Goal: Information Seeking & Learning: Find specific page/section

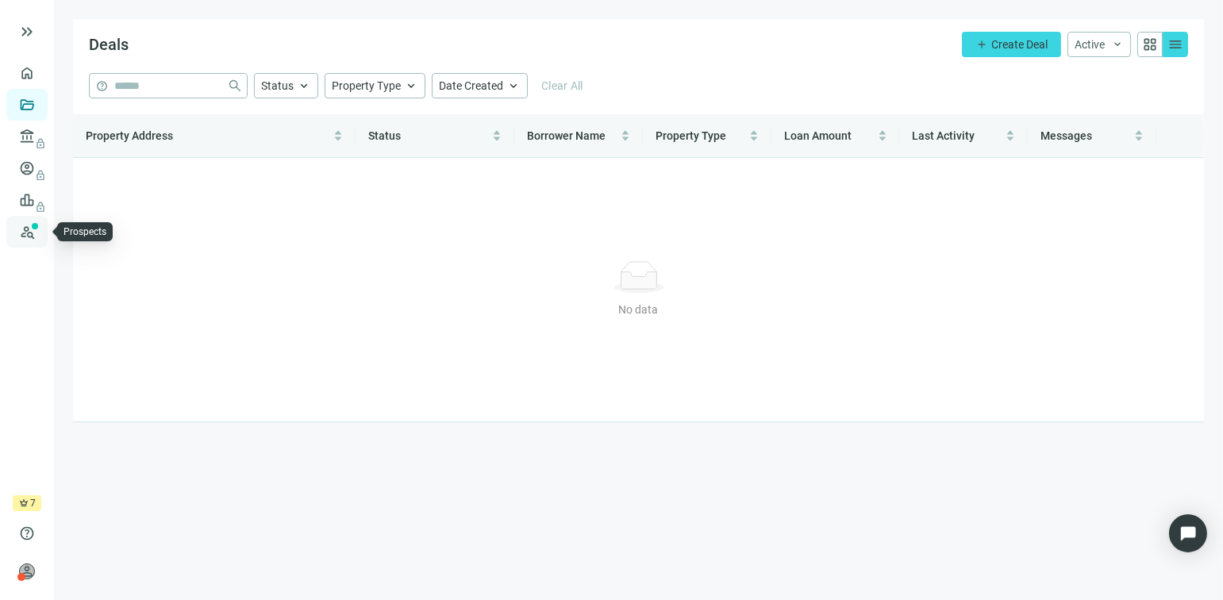
click at [40, 232] on link "Prospects New" at bounding box center [65, 232] width 51 height 32
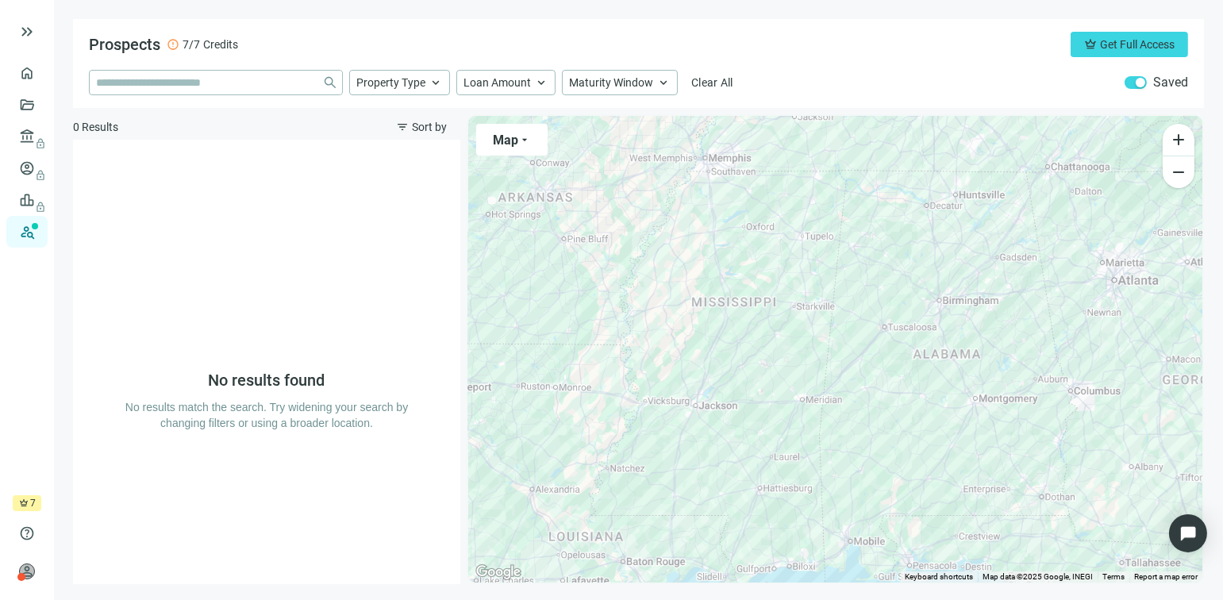
click at [726, 336] on div at bounding box center [835, 349] width 734 height 467
click at [717, 354] on div at bounding box center [835, 349] width 734 height 467
click at [961, 316] on div at bounding box center [835, 349] width 734 height 467
click at [290, 86] on input "search" at bounding box center [206, 83] width 220 height 24
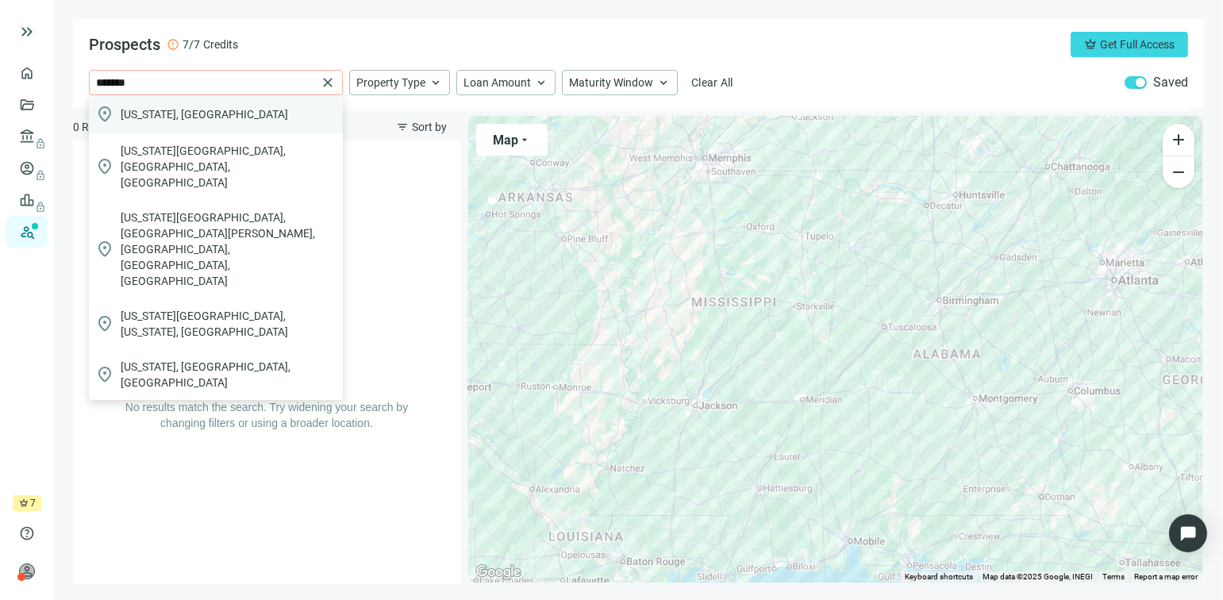
click at [142, 113] on span "[US_STATE], [GEOGRAPHIC_DATA]" at bounding box center [204, 114] width 167 height 16
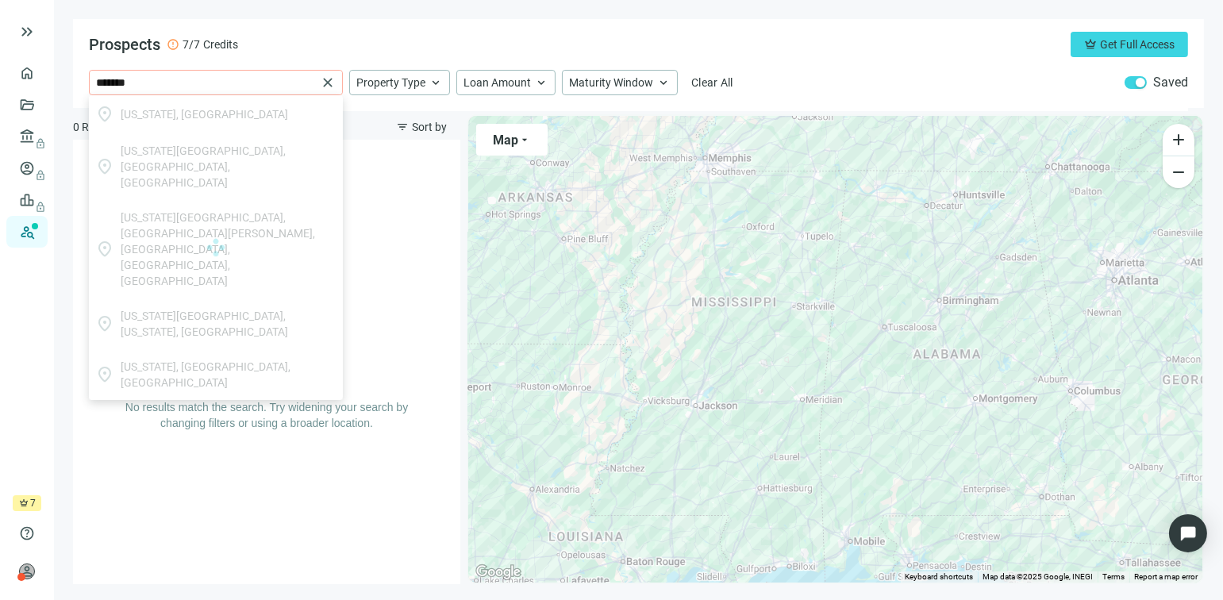
type input "**********"
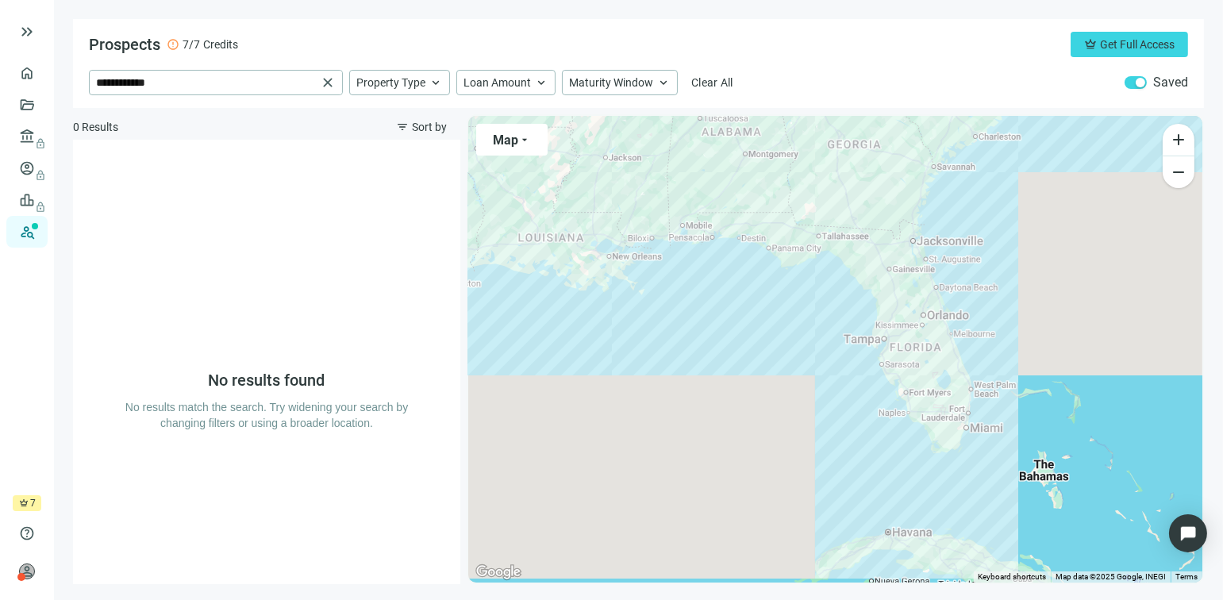
click at [73, 229] on div "No results found No results match the search. Try widening your search by chang…" at bounding box center [266, 362] width 387 height 444
click at [40, 232] on link "Prospects New" at bounding box center [65, 232] width 51 height 32
click at [918, 325] on div at bounding box center [835, 349] width 734 height 467
click at [914, 318] on div at bounding box center [835, 349] width 734 height 467
click at [897, 289] on div at bounding box center [835, 349] width 734 height 467
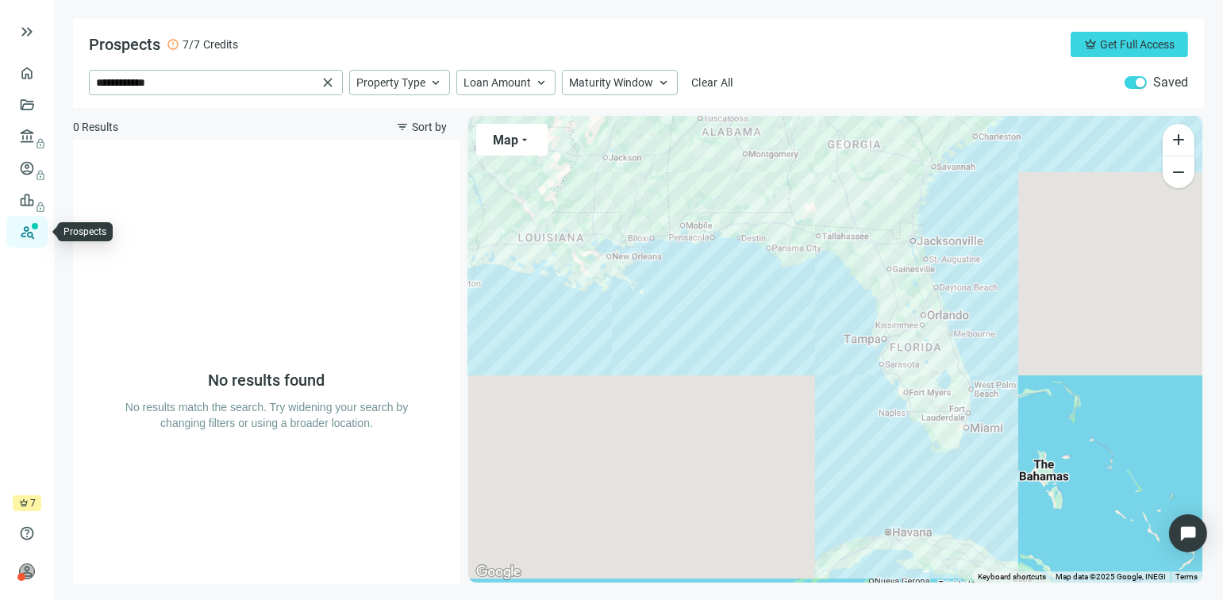
click at [40, 232] on link "Prospects New" at bounding box center [65, 232] width 51 height 32
click at [901, 298] on div at bounding box center [835, 349] width 734 height 467
click at [420, 83] on span "Property Type" at bounding box center [390, 82] width 69 height 14
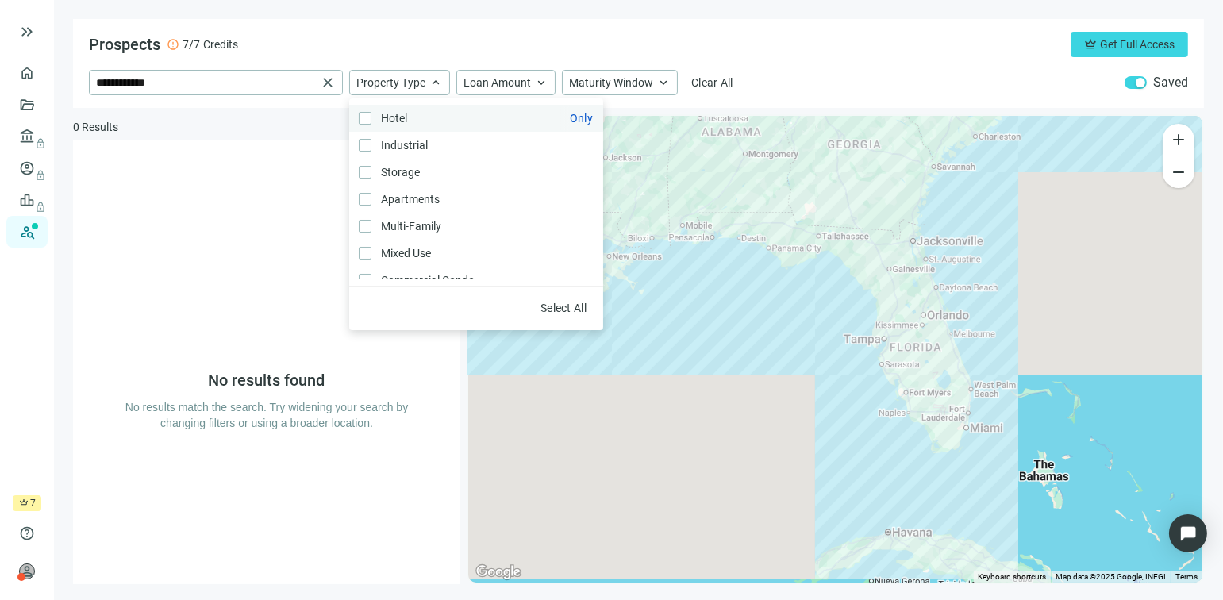
click at [398, 117] on span "Hotel Only" at bounding box center [392, 118] width 42 height 17
click at [372, 144] on span "Industrial Only" at bounding box center [402, 144] width 63 height 17
click at [161, 220] on div "No results found No results match the search. Try widening your search by chang…" at bounding box center [267, 362] width 286 height 444
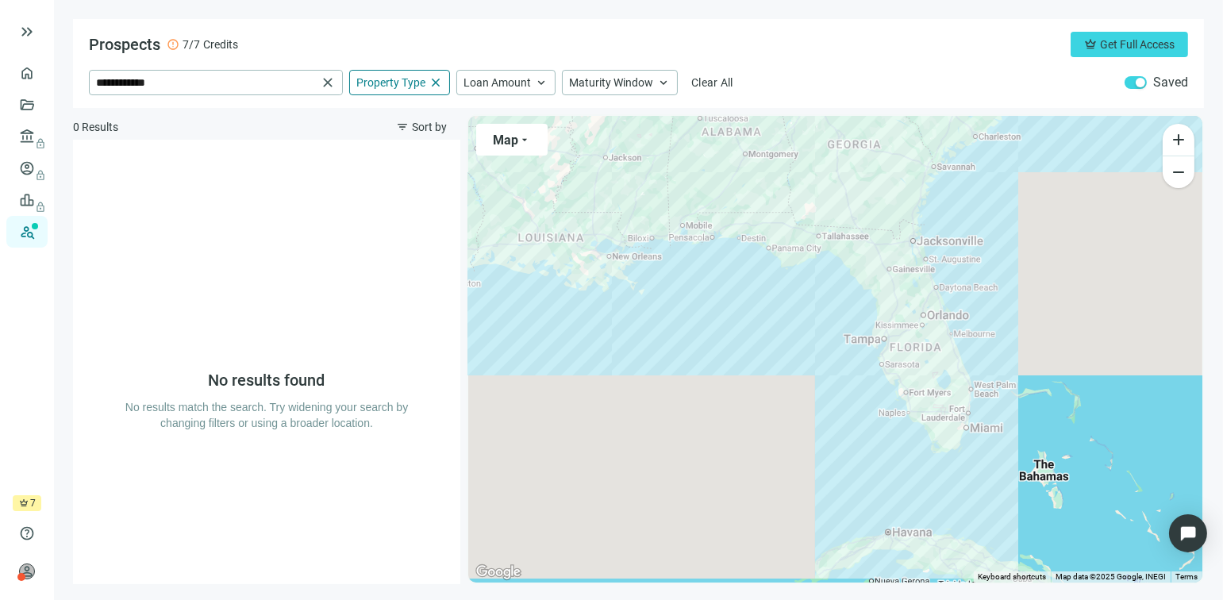
click at [901, 302] on div at bounding box center [835, 349] width 734 height 467
click at [40, 73] on link "Overview" at bounding box center [63, 73] width 47 height 13
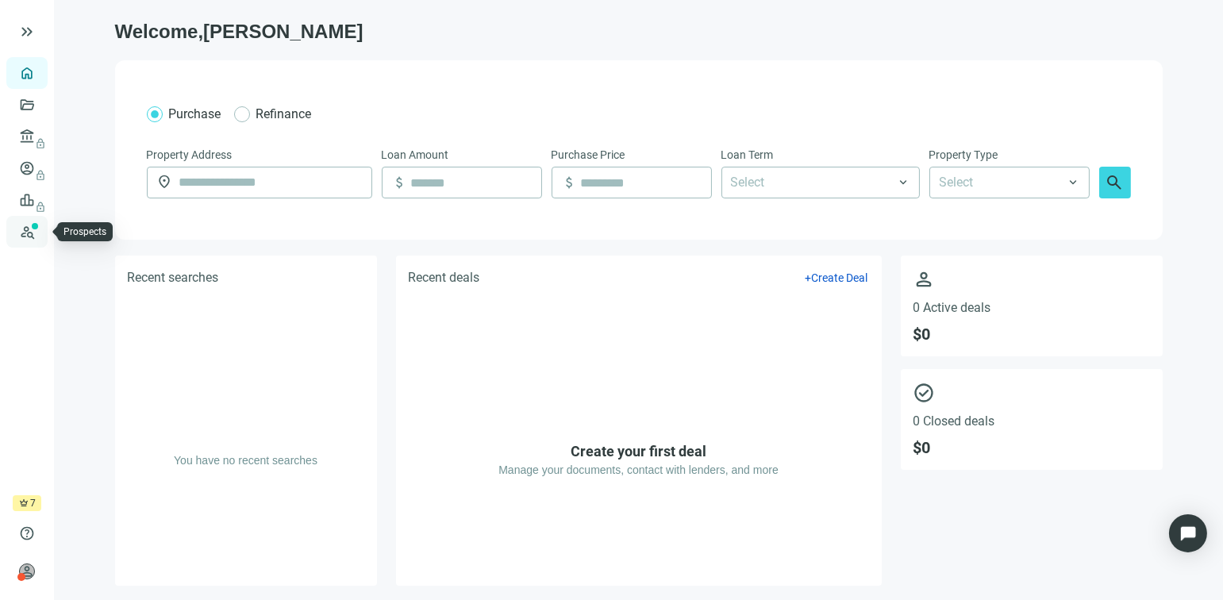
click at [40, 229] on link "Prospects New" at bounding box center [65, 232] width 51 height 32
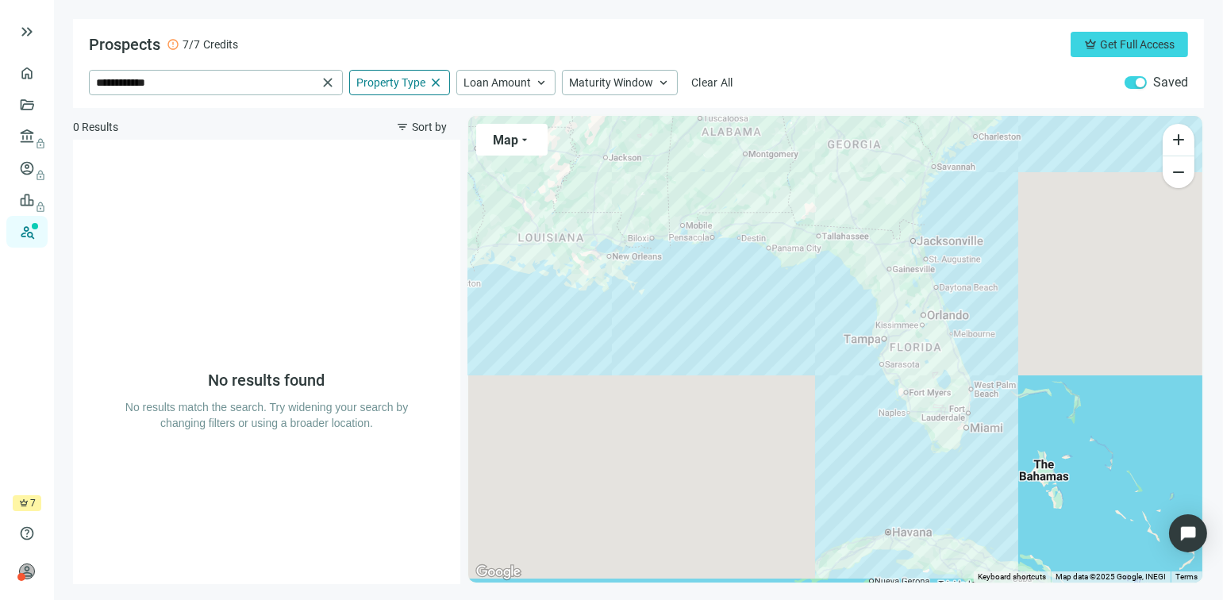
click at [1133, 86] on span "button" at bounding box center [1135, 82] width 22 height 13
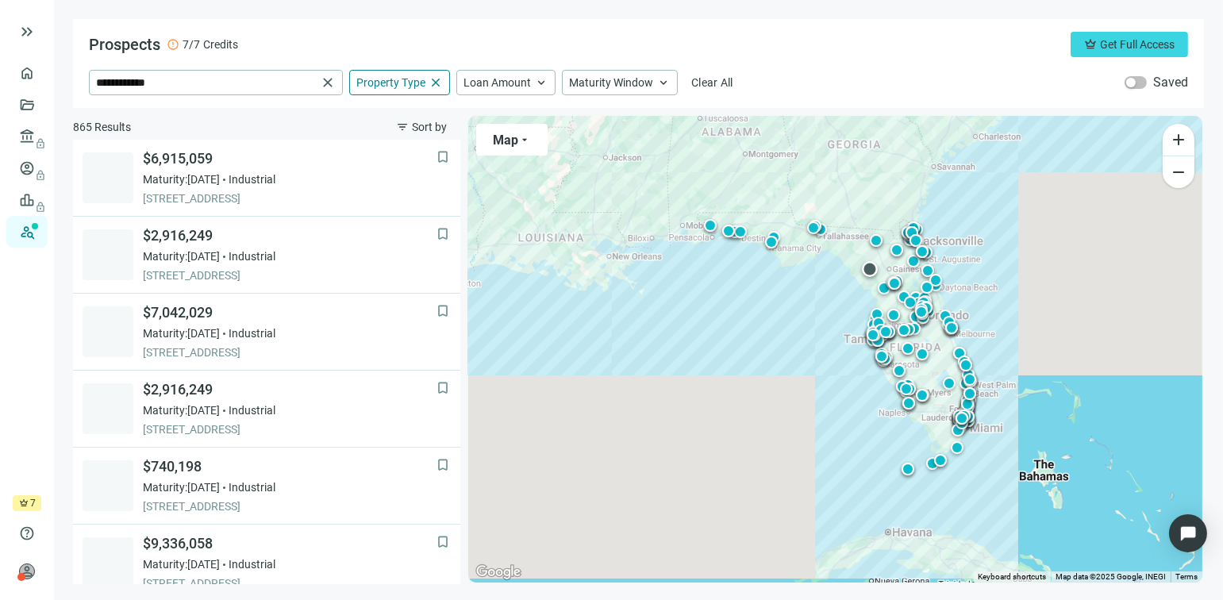
click at [872, 270] on div at bounding box center [870, 269] width 16 height 16
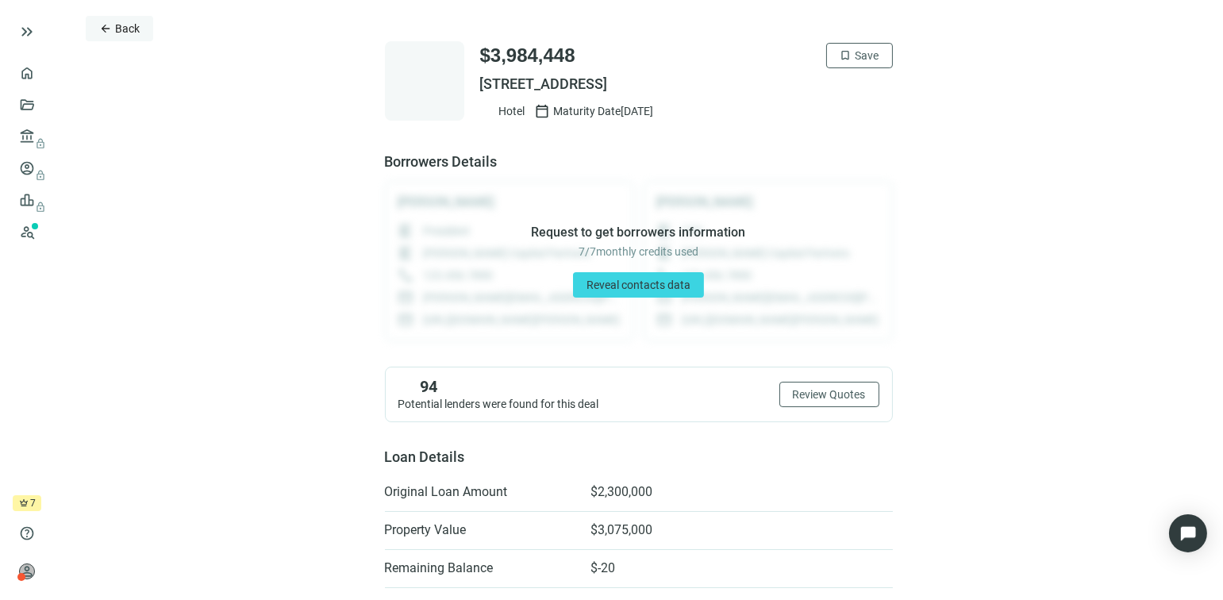
click at [102, 28] on span "arrow_back" at bounding box center [105, 28] width 13 height 13
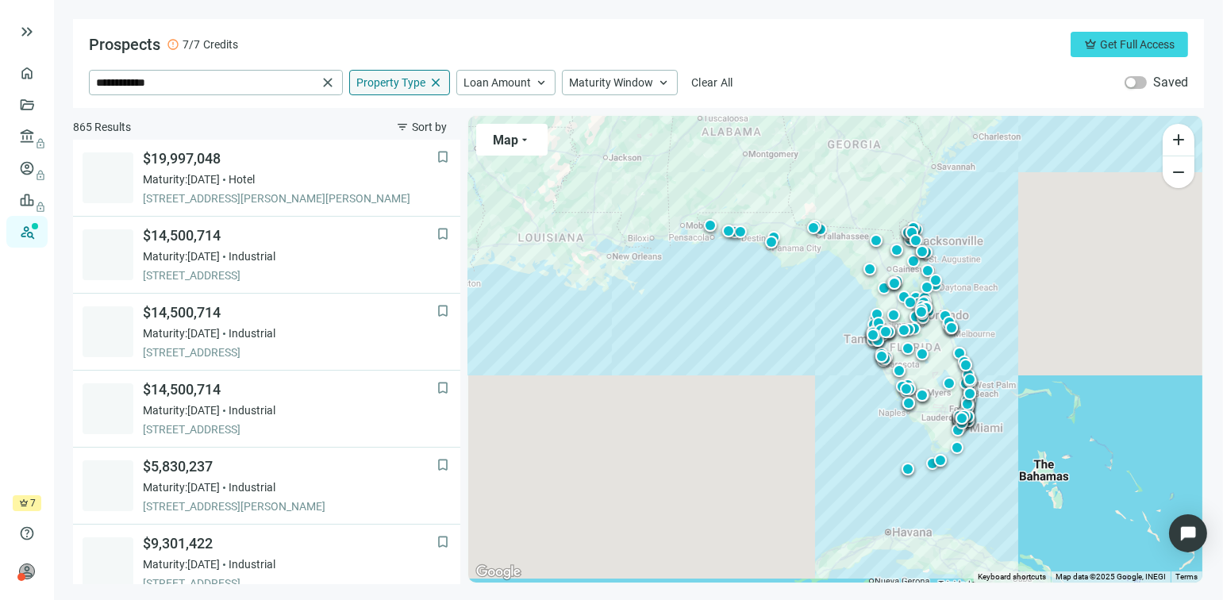
click at [393, 86] on span "Property Type" at bounding box center [390, 82] width 69 height 14
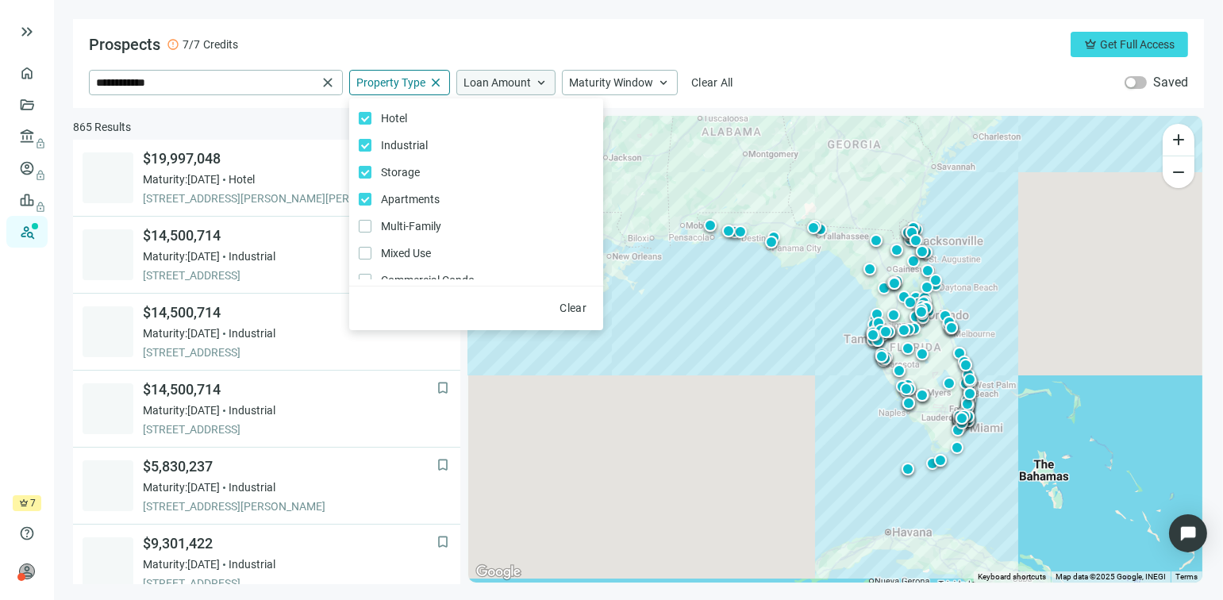
click at [541, 83] on span "keyboard_arrow_up" at bounding box center [541, 82] width 14 height 14
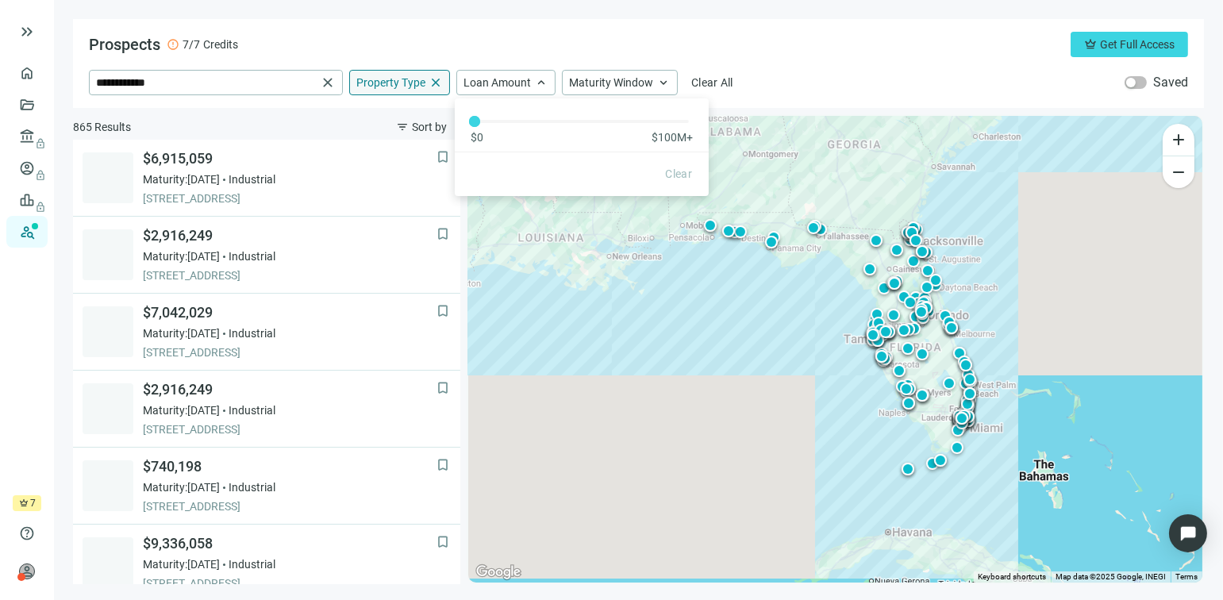
click at [413, 86] on span "Property Type" at bounding box center [390, 82] width 69 height 14
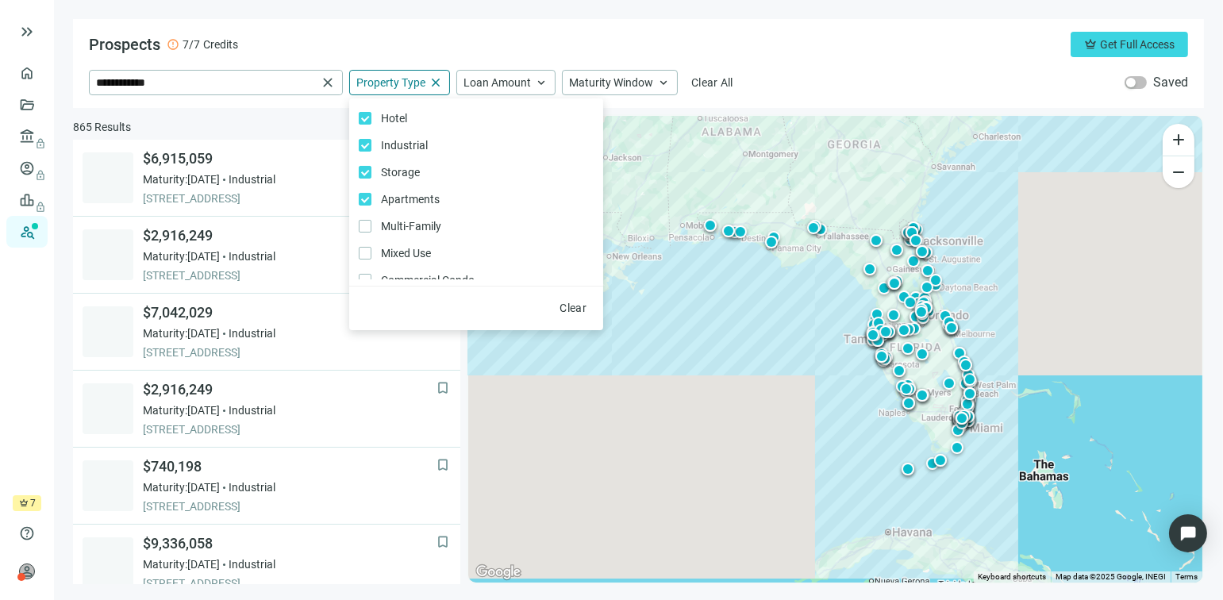
drag, startPoint x: 876, startPoint y: 25, endPoint x: 1058, endPoint y: 90, distance: 192.7
click at [876, 25] on div "**********" at bounding box center [638, 63] width 1131 height 89
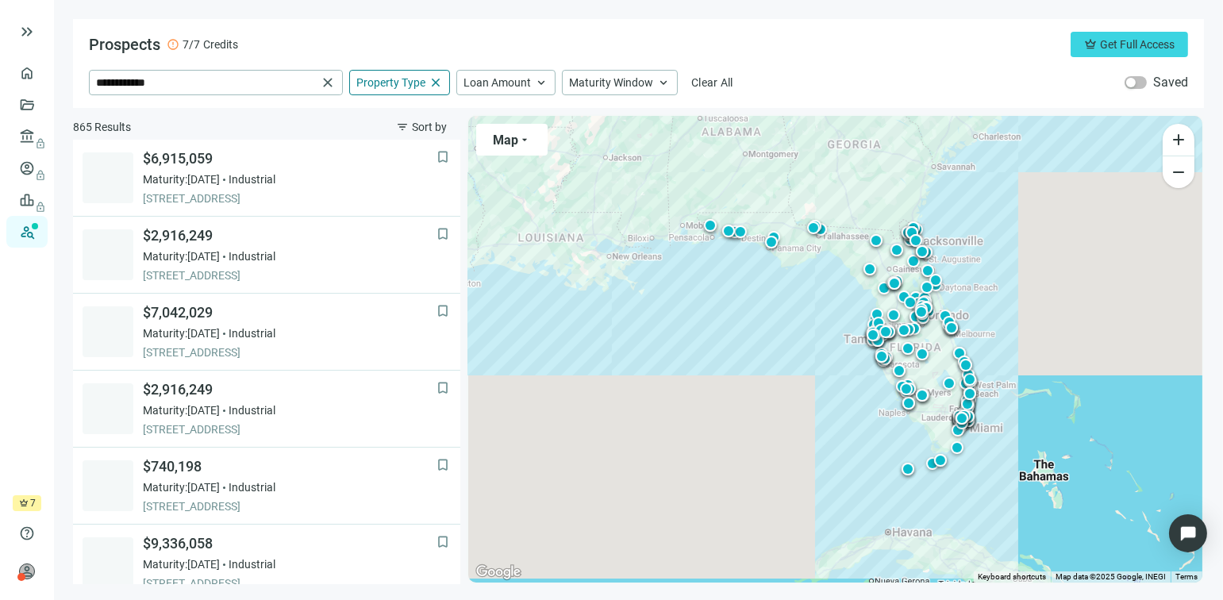
drag, startPoint x: 1156, startPoint y: 0, endPoint x: 856, endPoint y: 57, distance: 305.3
click at [856, 57] on div "**********" at bounding box center [638, 63] width 1131 height 89
click at [819, 67] on div "**********" at bounding box center [638, 63] width 1131 height 89
click at [868, 269] on div at bounding box center [870, 269] width 16 height 16
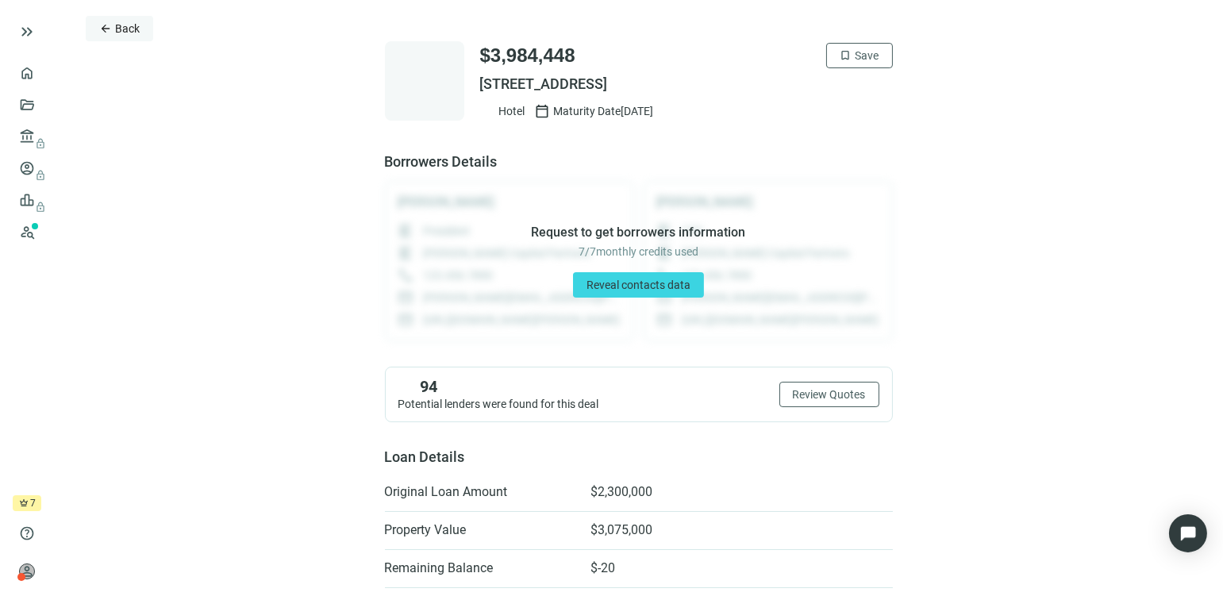
click at [105, 24] on span "arrow_back" at bounding box center [105, 28] width 13 height 13
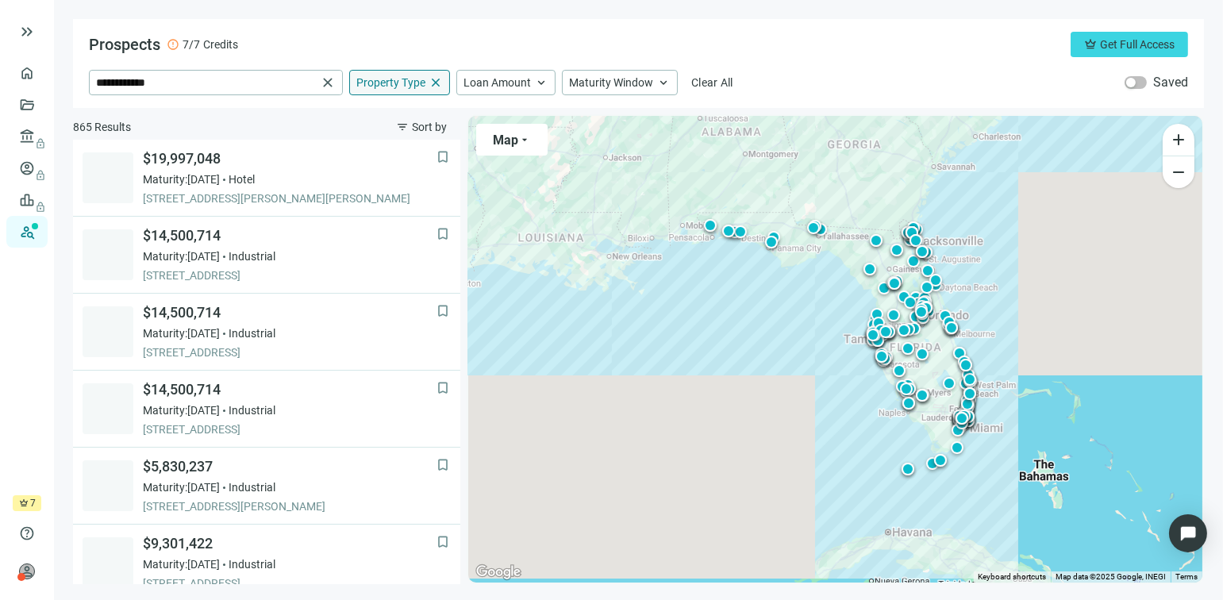
click at [405, 80] on span "Property Type" at bounding box center [390, 82] width 69 height 14
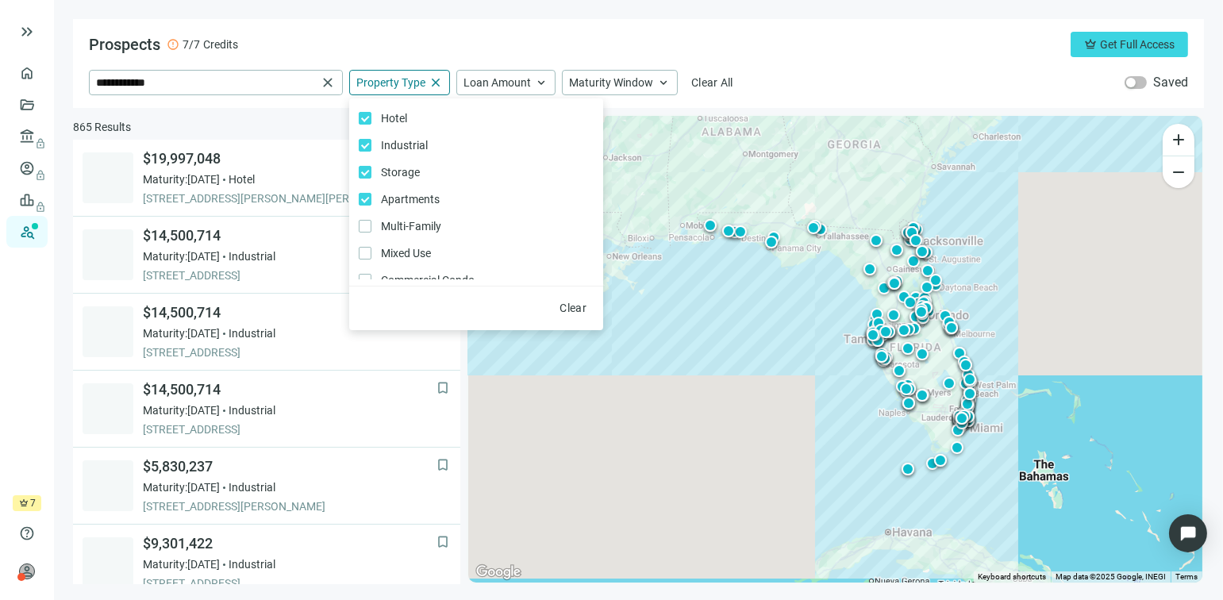
click at [440, 25] on div "**********" at bounding box center [638, 63] width 1131 height 89
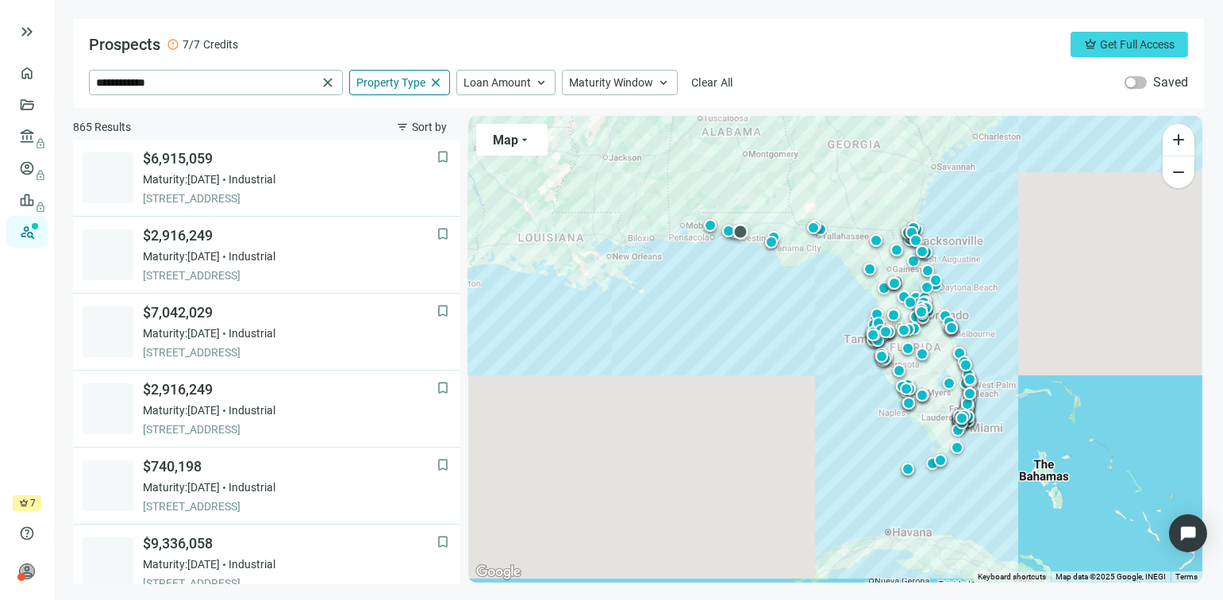
click at [740, 232] on div at bounding box center [740, 232] width 16 height 16
